Goal: Information Seeking & Learning: Understand process/instructions

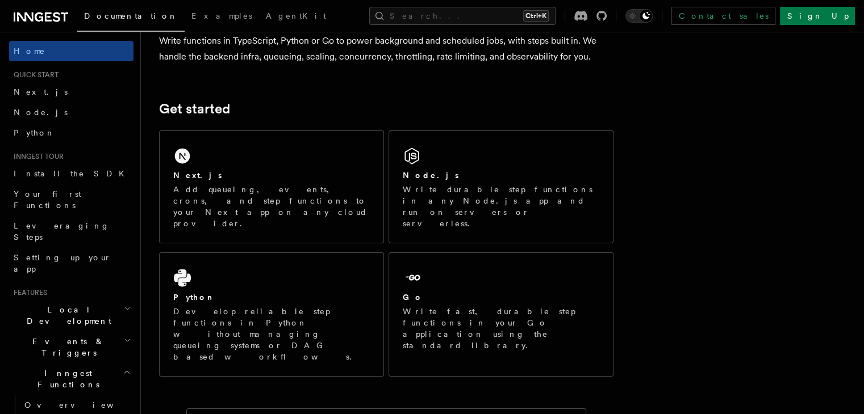
scroll to position [107, 0]
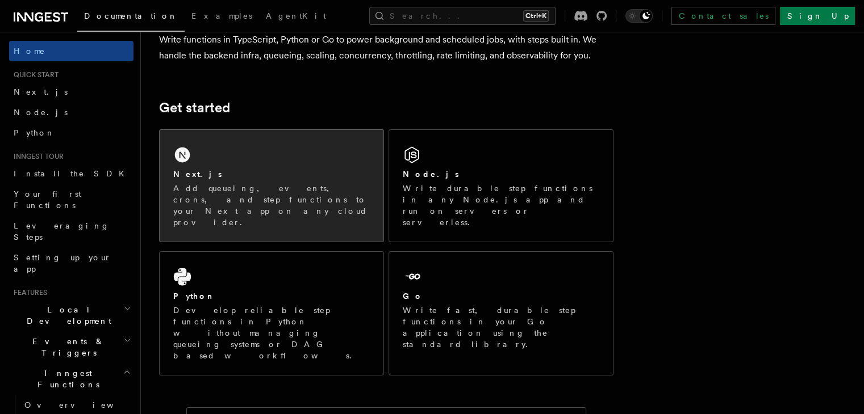
click at [278, 141] on div "Next.js Add queueing, events, crons, and step functions to your Next app on any…" at bounding box center [272, 186] width 224 height 112
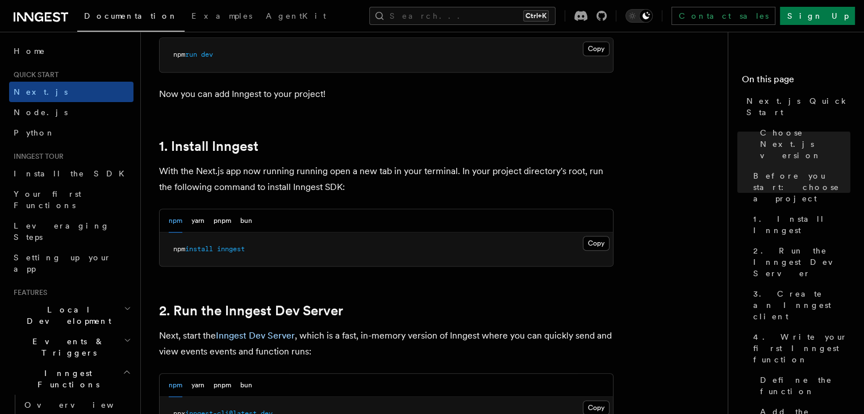
scroll to position [540, 0]
click at [591, 242] on button "Copy Copied" at bounding box center [596, 243] width 27 height 15
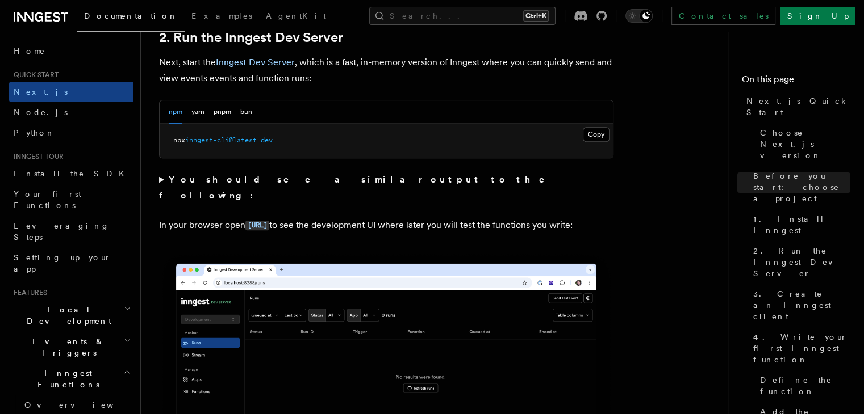
scroll to position [813, 0]
click at [600, 139] on button "Copy Copied" at bounding box center [596, 134] width 27 height 15
click at [596, 132] on button "Copy Copied" at bounding box center [596, 134] width 27 height 15
click at [269, 221] on code "[URL]" at bounding box center [257, 226] width 24 height 10
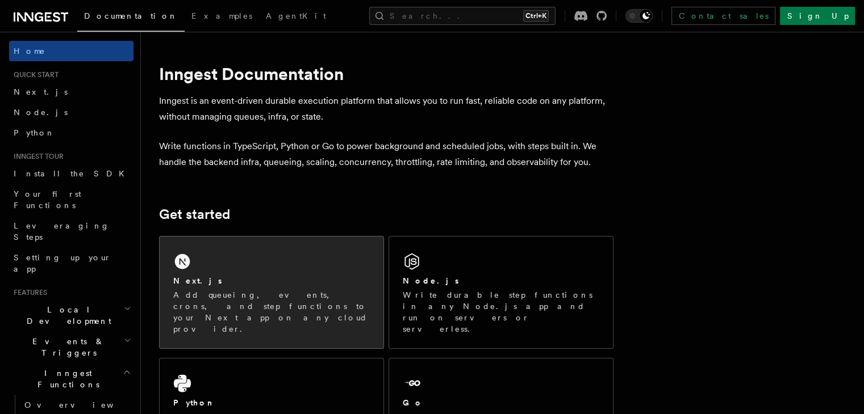
click at [333, 292] on p "Add queueing, events, crons, and step functions to your Next app on any cloud p…" at bounding box center [271, 312] width 196 height 45
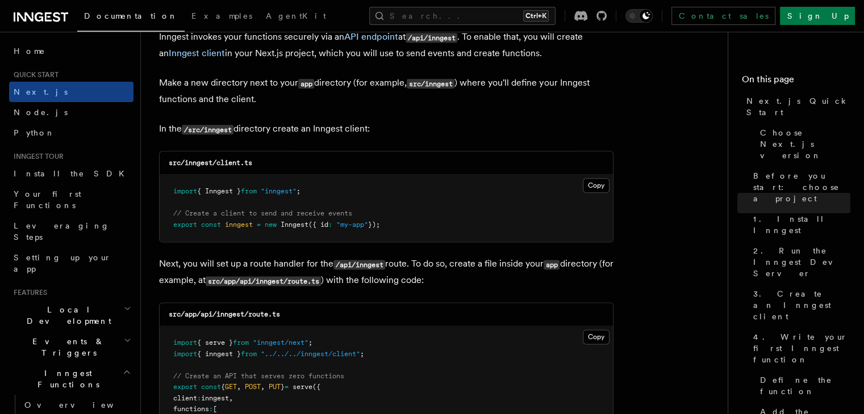
scroll to position [1403, 0]
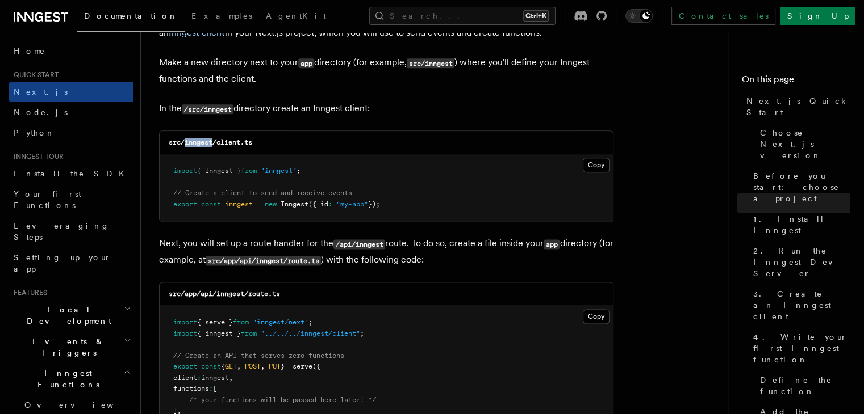
drag, startPoint x: 213, startPoint y: 141, endPoint x: 186, endPoint y: 143, distance: 26.8
click at [186, 143] on code "src/inngest/client.ts" at bounding box center [210, 143] width 83 height 8
copy code "inngest"
drag, startPoint x: 266, startPoint y: 140, endPoint x: 217, endPoint y: 142, distance: 48.3
click at [217, 142] on div "src/inngest/client.ts" at bounding box center [386, 142] width 453 height 23
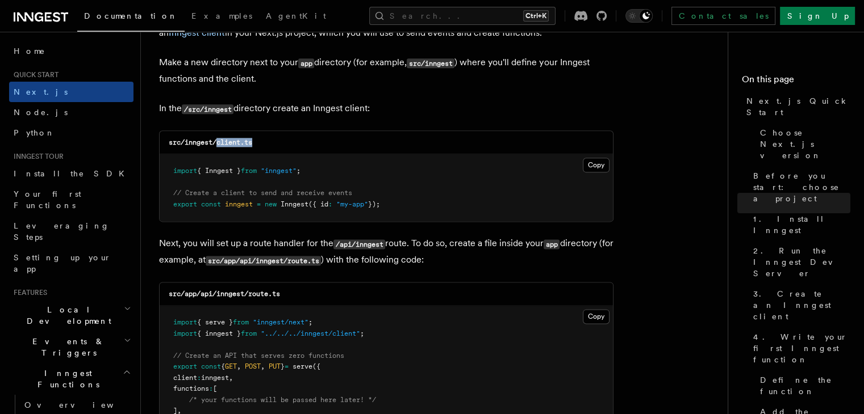
copy code "client.ts"
click at [597, 164] on button "Copy Copied" at bounding box center [596, 165] width 27 height 15
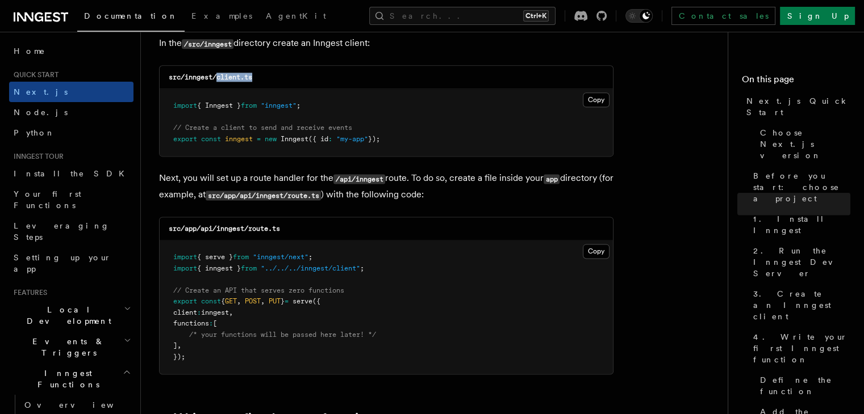
scroll to position [1469, 0]
drag, startPoint x: 245, startPoint y: 228, endPoint x: 219, endPoint y: 233, distance: 27.1
click at [219, 232] on code "src/app/api/inngest/route.ts" at bounding box center [224, 228] width 111 height 8
copy code "inngest"
drag, startPoint x: 286, startPoint y: 231, endPoint x: 248, endPoint y: 230, distance: 38.0
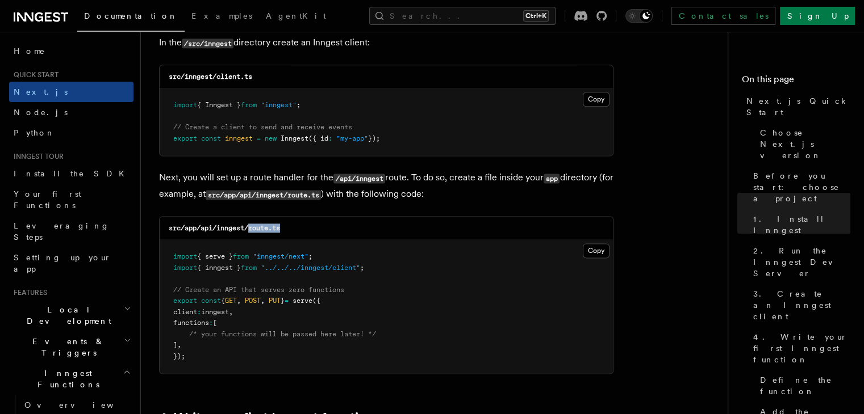
click at [248, 230] on div "src/app/api/inngest/route.ts" at bounding box center [386, 228] width 453 height 23
copy code "route.ts"
click at [604, 253] on button "Copy Copied" at bounding box center [596, 251] width 27 height 15
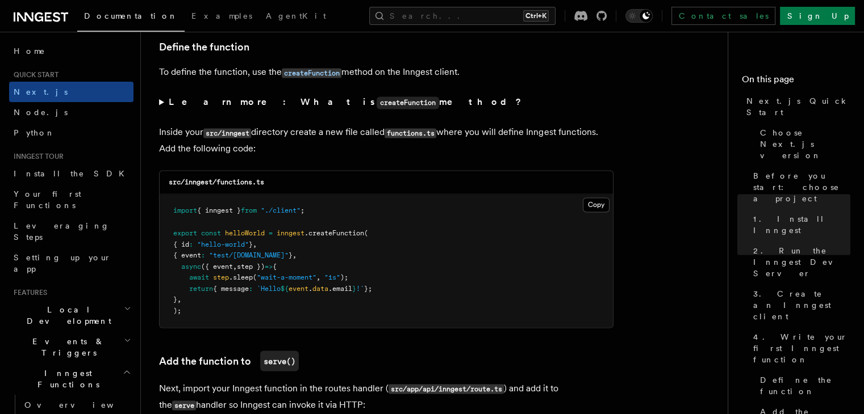
scroll to position [1937, 0]
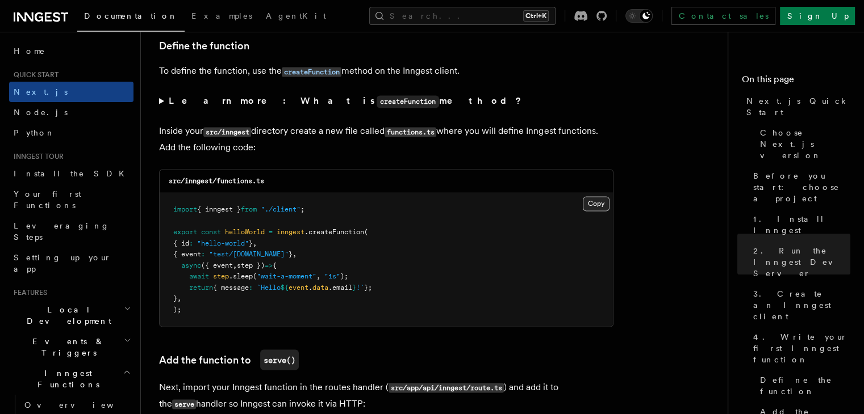
click at [584, 204] on button "Copy Copied" at bounding box center [596, 203] width 27 height 15
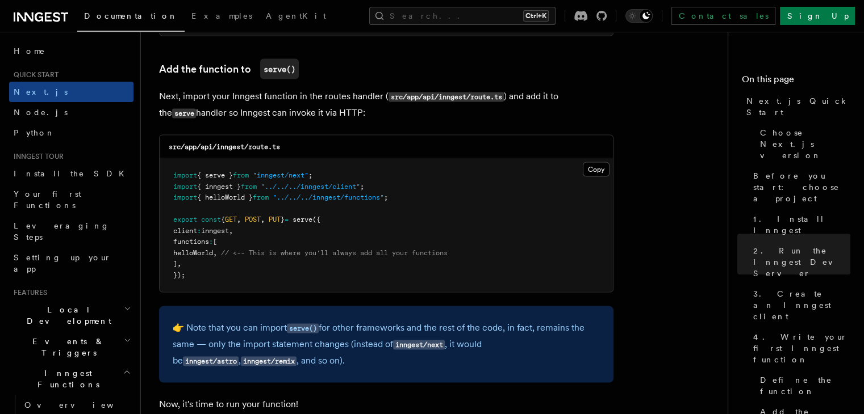
scroll to position [2229, 0]
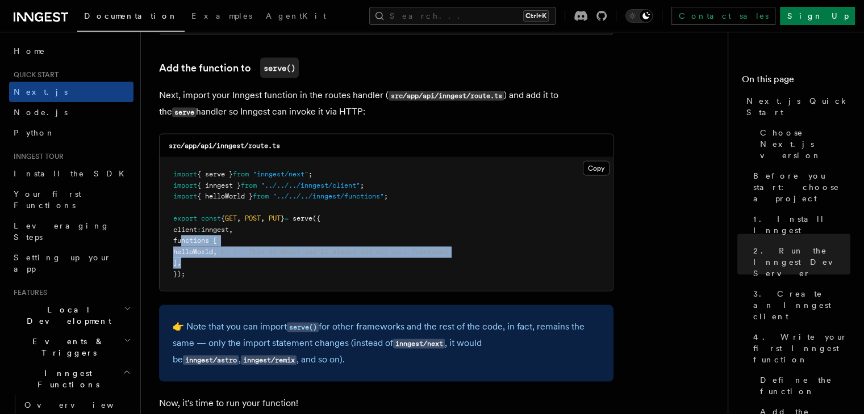
drag, startPoint x: 201, startPoint y: 261, endPoint x: 179, endPoint y: 245, distance: 26.8
click at [179, 245] on pre "import { serve } from "inngest/next" ; import { inngest } from "../../../innges…" at bounding box center [386, 224] width 453 height 133
copy code "functions : [ helloWorld , // <-- This is where you'll always add all your func…"
